Goal: Task Accomplishment & Management: Manage account settings

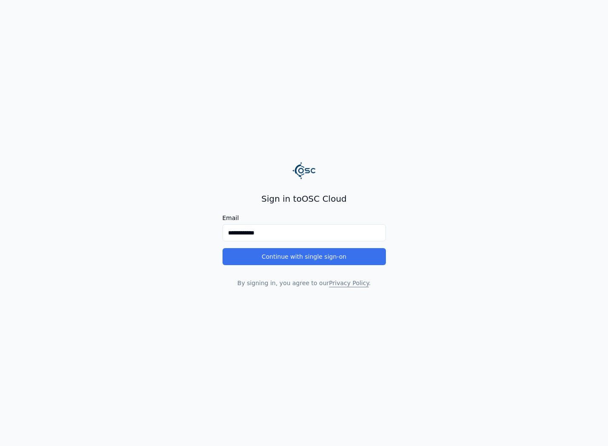
click at [294, 260] on button "Continue with single sign-on" at bounding box center [304, 256] width 163 height 17
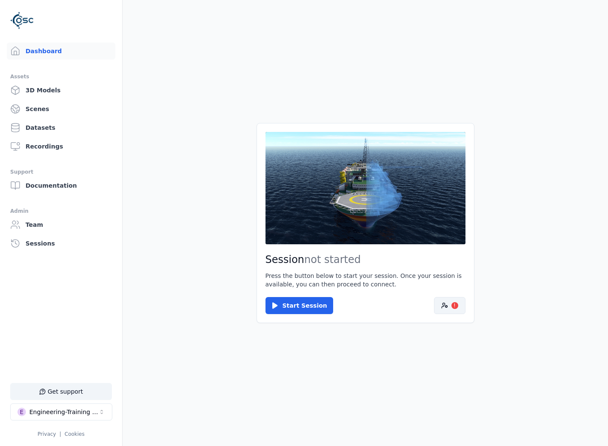
click at [460, 310] on button "!" at bounding box center [449, 305] width 31 height 17
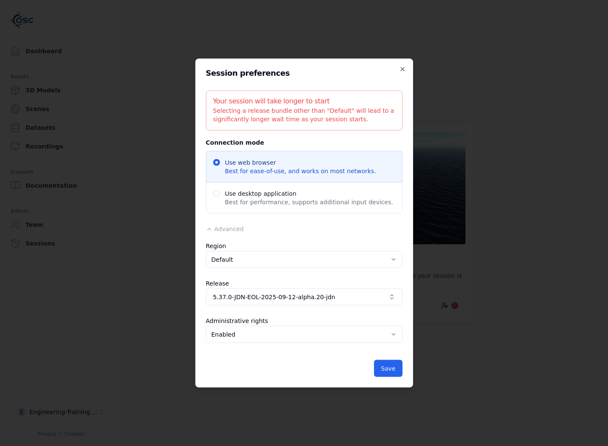
drag, startPoint x: 371, startPoint y: 301, endPoint x: 335, endPoint y: 289, distance: 37.7
click at [371, 301] on button "5.37.0-JDN-EOL-2025-09-12-alpha.20-jdn" at bounding box center [304, 297] width 197 height 17
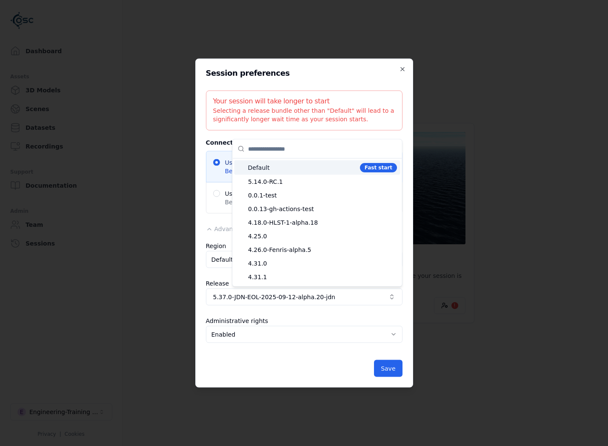
click at [289, 172] on div "Default Fast start" at bounding box center [317, 167] width 159 height 9
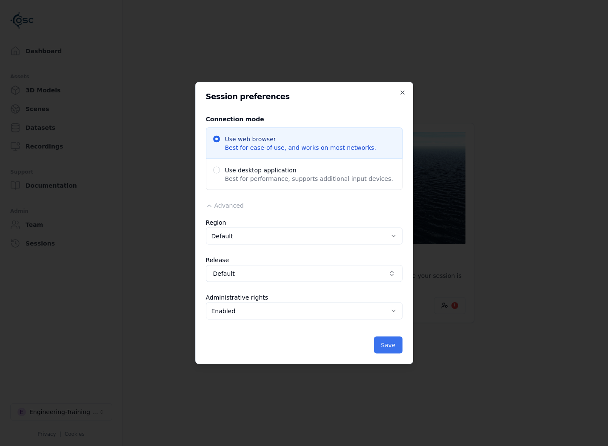
click at [386, 344] on button "Save" at bounding box center [388, 345] width 28 height 17
click at [377, 342] on button "Save" at bounding box center [388, 345] width 28 height 17
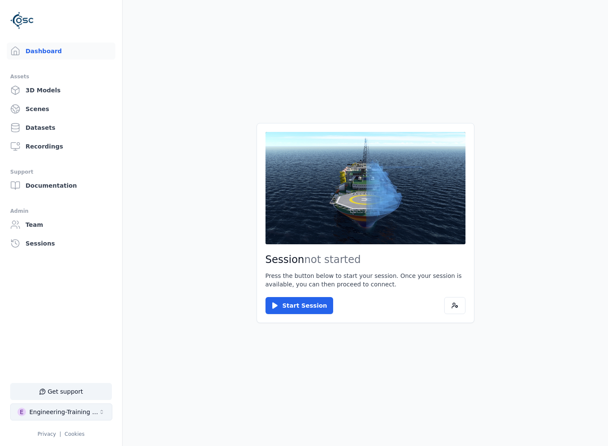
click at [44, 417] on button "E Engineering-Training (SSO Staging)" at bounding box center [61, 411] width 102 height 17
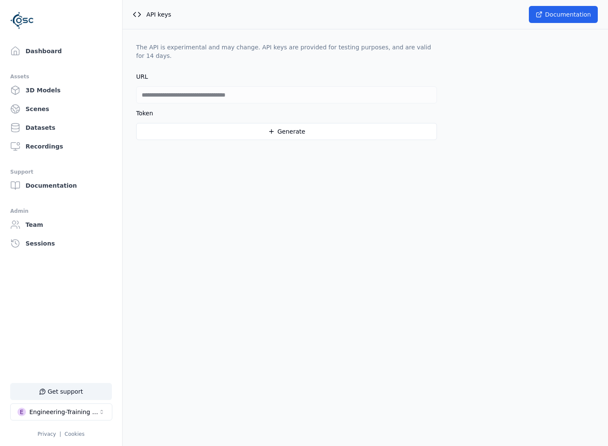
click at [321, 148] on div "**********" at bounding box center [366, 91] width 486 height 124
click at [323, 134] on button "Generate" at bounding box center [286, 131] width 301 height 17
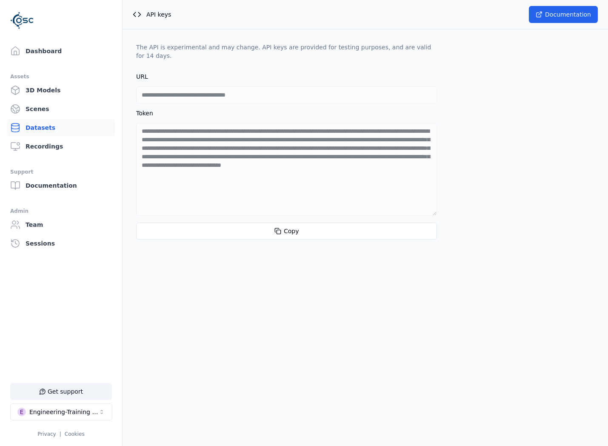
click at [46, 124] on link "Datasets" at bounding box center [61, 127] width 109 height 17
